Goal: Connect with others: Connect with others

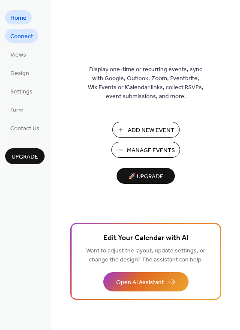
click at [22, 35] on span "Connect" at bounding box center [21, 36] width 23 height 9
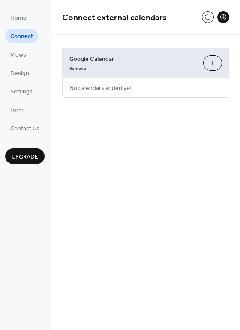
click at [216, 63] on button "Choose Calendars" at bounding box center [212, 62] width 19 height 15
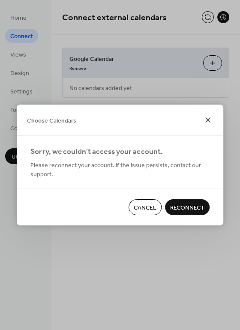
click at [208, 119] on icon at bounding box center [208, 120] width 10 height 10
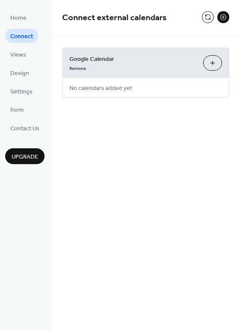
click at [120, 89] on span "No calendars added yet" at bounding box center [101, 88] width 76 height 19
click at [216, 63] on button "Choose Calendars" at bounding box center [212, 62] width 19 height 15
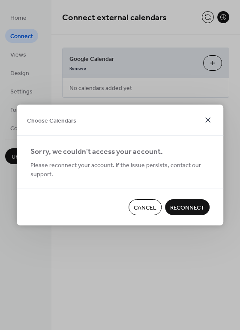
click at [209, 120] on icon at bounding box center [208, 120] width 10 height 10
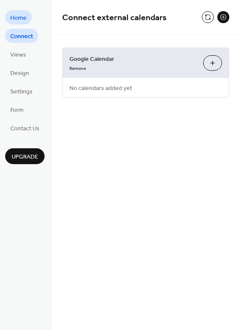
click at [20, 18] on span "Home" at bounding box center [18, 18] width 16 height 9
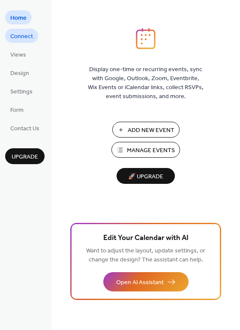
click at [23, 36] on span "Connect" at bounding box center [21, 36] width 23 height 9
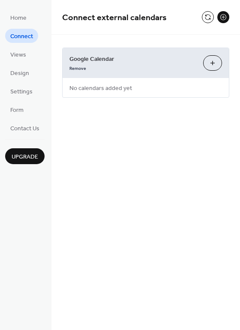
click at [224, 15] on button at bounding box center [223, 17] width 12 height 12
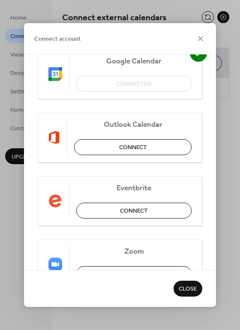
scroll to position [87, 0]
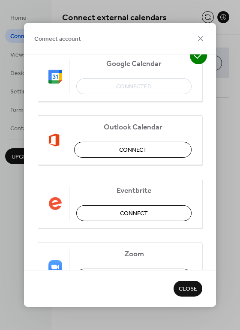
click at [147, 85] on div "Google Calendar Connected" at bounding box center [120, 77] width 165 height 50
click at [198, 60] on icon at bounding box center [198, 55] width 17 height 17
click at [50, 74] on img at bounding box center [55, 77] width 14 height 14
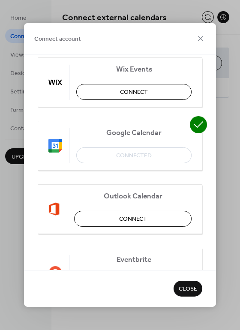
scroll to position [0, 0]
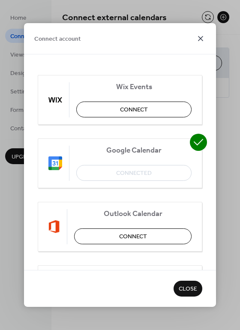
click at [201, 40] on icon at bounding box center [201, 38] width 10 height 10
